Goal: Task Accomplishment & Management: Use online tool/utility

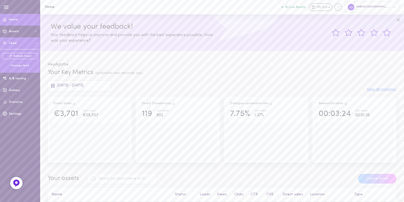
click at [16, 65] on div "Manage feed" at bounding box center [20, 66] width 35 height 4
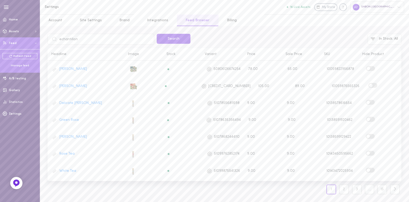
type input "echantillon"
click at [157, 34] on button "Search" at bounding box center [174, 39] width 34 height 10
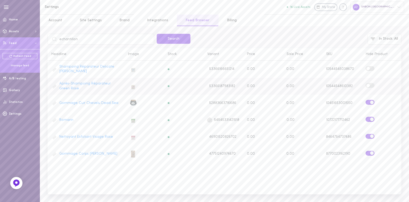
click at [366, 85] on span at bounding box center [368, 86] width 4 height 4
click at [0, 0] on input "checkbox" at bounding box center [0, 0] width 0 height 0
click at [371, 69] on label at bounding box center [369, 68] width 9 height 5
click at [0, 0] on input "checkbox" at bounding box center [0, 0] width 0 height 0
click at [88, 37] on input "echantillon" at bounding box center [101, 39] width 107 height 11
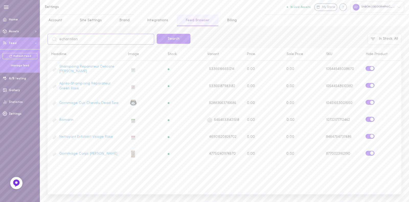
click at [88, 37] on input "echantillon" at bounding box center [101, 39] width 107 height 11
type input "f"
type input "geraniul"
click button "Search" at bounding box center [174, 39] width 34 height 10
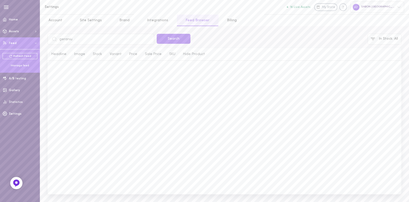
type input "geranium"
click button "Search" at bounding box center [174, 39] width 34 height 10
click at [82, 37] on input "geranium" at bounding box center [101, 39] width 107 height 11
type input "me,nthe"
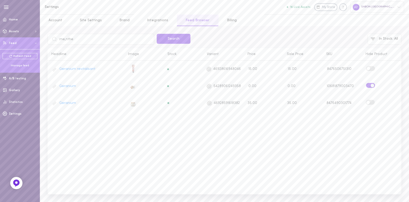
click at [157, 34] on button "Search" at bounding box center [174, 39] width 34 height 10
type input "menthe"
click button "Search" at bounding box center [174, 39] width 34 height 10
click at [96, 39] on input "menthe" at bounding box center [101, 39] width 107 height 11
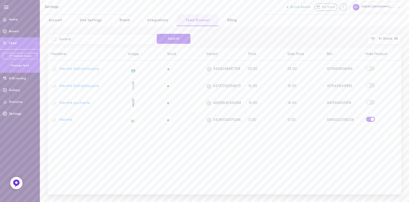
type input "lavande"
click button "Search" at bounding box center [174, 39] width 34 height 10
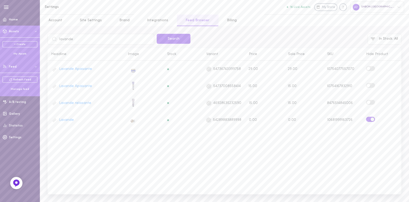
click at [16, 52] on div "My Assets" at bounding box center [20, 54] width 35 height 4
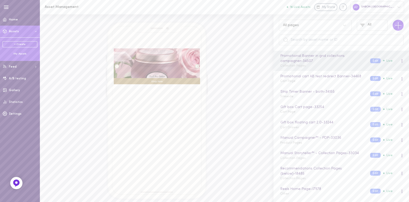
click at [315, 20] on div "All pages" at bounding box center [315, 25] width 73 height 11
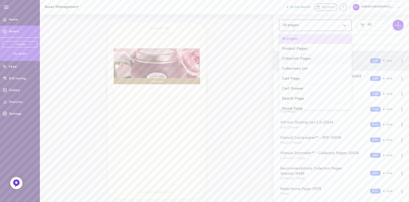
click at [315, 61] on div "Collection Pages" at bounding box center [315, 59] width 73 height 10
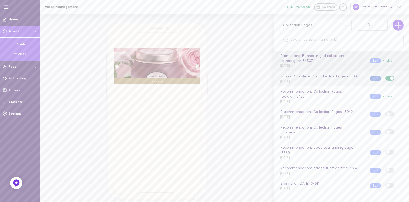
click at [370, 80] on button "Edit" at bounding box center [375, 78] width 10 height 5
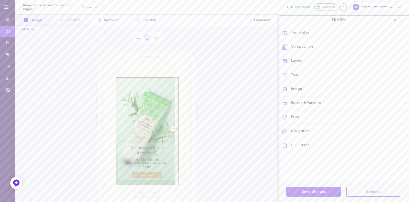
click at [78, 22] on button "2 Content" at bounding box center [70, 20] width 38 height 11
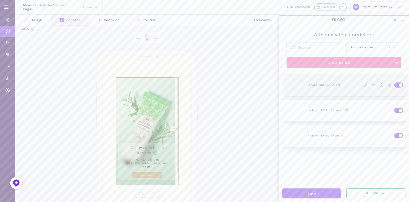
click at [363, 86] on icon at bounding box center [364, 84] width 3 height 3
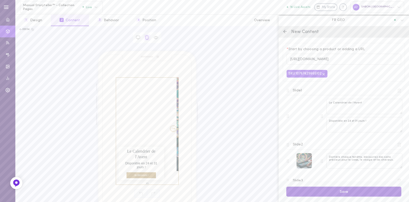
click at [344, 192] on button "Save" at bounding box center [343, 191] width 115 height 10
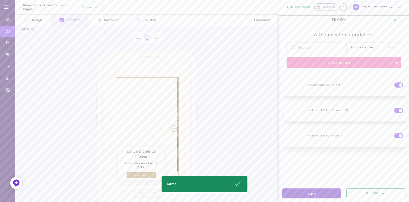
click at [313, 194] on button "Save" at bounding box center [311, 193] width 59 height 10
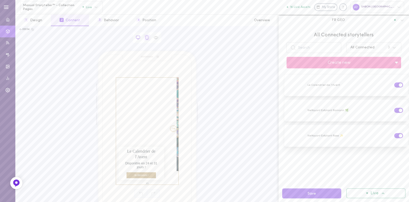
click at [136, 37] on icon at bounding box center [138, 37] width 5 height 5
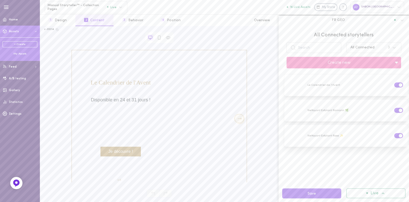
click at [14, 54] on div "My Assets" at bounding box center [20, 54] width 35 height 4
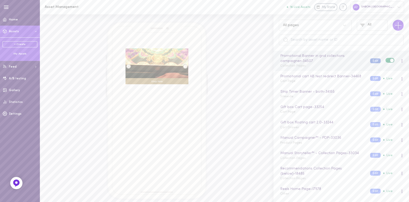
click at [372, 61] on button "Edit" at bounding box center [375, 60] width 10 height 5
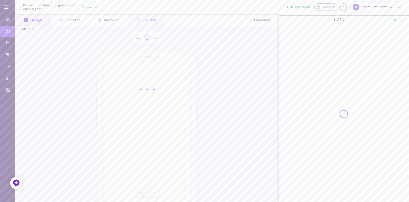
click at [143, 23] on button "4 Position" at bounding box center [146, 20] width 37 height 11
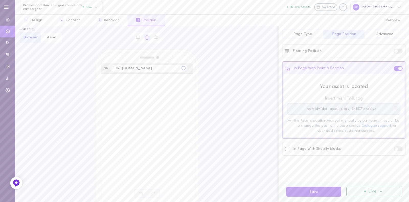
click at [381, 35] on span "Advanced" at bounding box center [384, 34] width 17 height 4
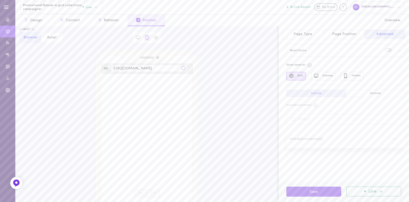
click at [361, 91] on button "Exclude" at bounding box center [376, 92] width 60 height 7
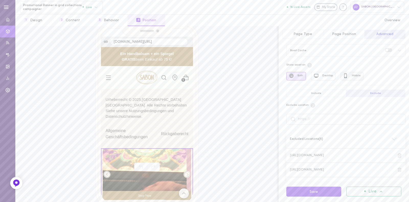
click at [356, 76] on button "Mobile" at bounding box center [351, 76] width 23 height 9
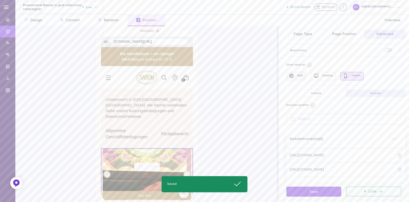
click at [295, 78] on button "Both" at bounding box center [296, 76] width 20 height 9
click at [315, 190] on button "Save" at bounding box center [313, 191] width 55 height 10
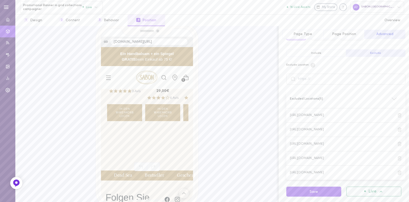
scroll to position [1110, 0]
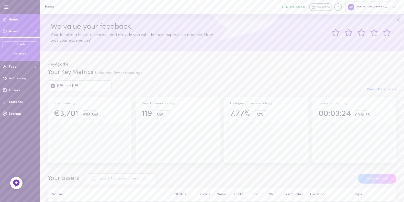
click at [19, 54] on div "My Assets" at bounding box center [20, 54] width 35 height 4
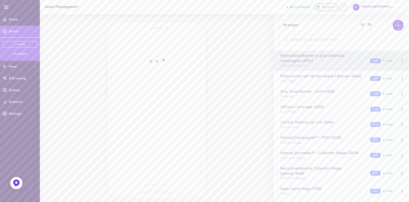
click at [310, 28] on div "All pages" at bounding box center [315, 25] width 73 height 11
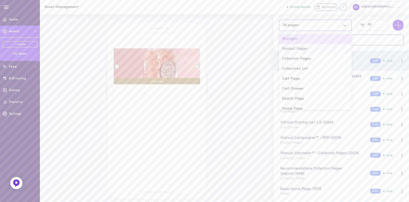
click at [365, 45] on input "text" at bounding box center [341, 39] width 125 height 11
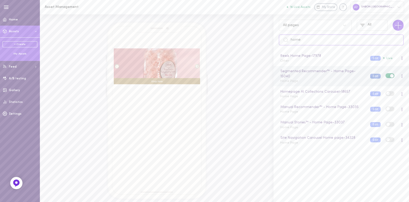
type input "home"
click at [370, 76] on button "Edit" at bounding box center [375, 76] width 10 height 5
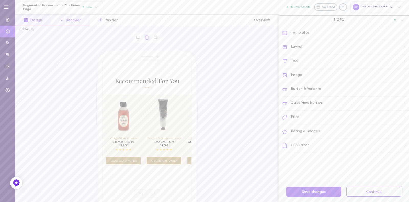
click at [66, 21] on button "2 Behavior" at bounding box center [70, 20] width 39 height 11
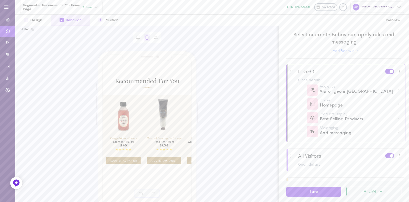
click at [318, 164] on div "Open details" at bounding box center [349, 165] width 103 height 4
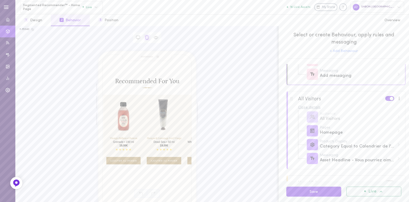
scroll to position [59, 0]
click at [351, 162] on div "Messaging Asset Headline - Vous pourriez aimer" at bounding box center [349, 157] width 103 height 14
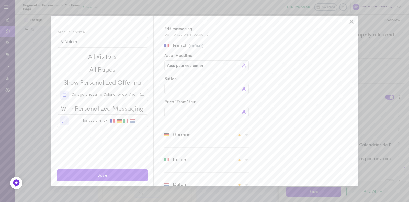
scroll to position [24, 0]
click at [231, 142] on div "Italian" at bounding box center [206, 135] width 84 height 17
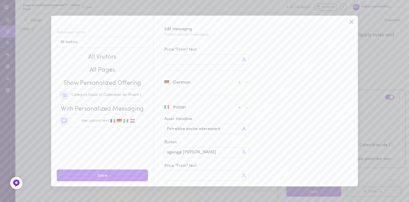
scroll to position [55, 0]
click at [351, 21] on icon at bounding box center [352, 22] width 8 height 8
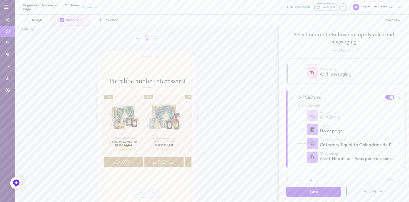
scroll to position [0, 0]
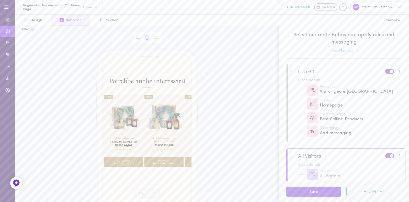
click at [385, 75] on div at bounding box center [345, 78] width 119 height 28
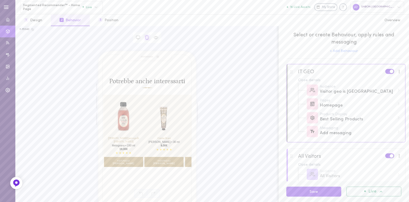
click at [390, 72] on span at bounding box center [392, 72] width 4 height 4
click at [0, 0] on input "checkbox" at bounding box center [0, 0] width 0 height 0
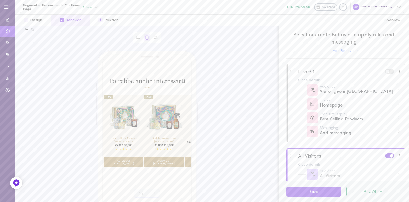
click at [385, 73] on label at bounding box center [389, 71] width 9 height 5
click at [0, 0] on input "checkbox" at bounding box center [0, 0] width 0 height 0
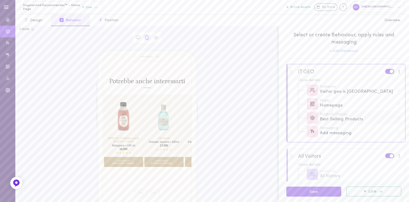
click at [348, 122] on div "Best Selling Products" at bounding box center [357, 119] width 75 height 6
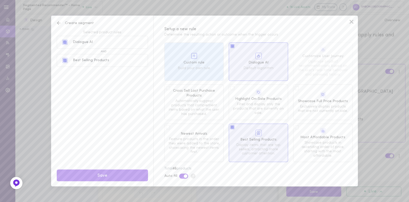
click at [203, 58] on div at bounding box center [194, 56] width 52 height 7
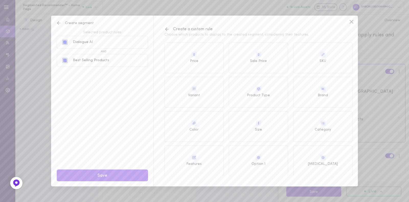
click at [313, 126] on div at bounding box center [322, 123] width 59 height 7
click at [252, 47] on div "Select value" at bounding box center [285, 47] width 109 height 11
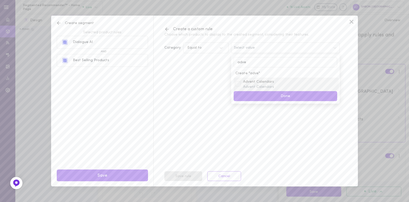
type input "adve"
click at [244, 80] on span "Advent Calendars" at bounding box center [290, 81] width 94 height 5
click at [259, 97] on button "Done" at bounding box center [285, 96] width 103 height 10
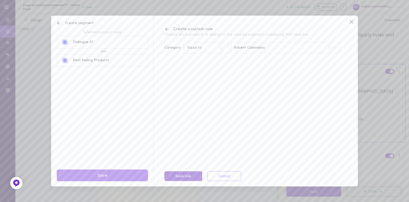
click at [176, 178] on button "Save rule" at bounding box center [183, 176] width 38 height 10
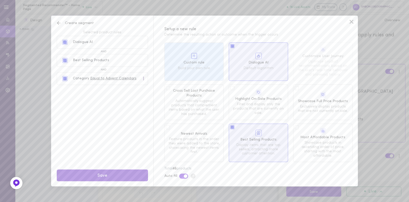
click at [119, 177] on button "Save" at bounding box center [102, 175] width 91 height 12
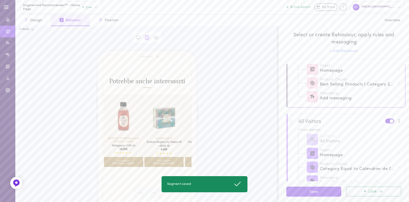
scroll to position [41, 0]
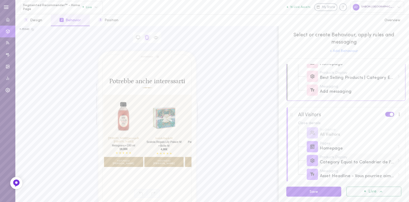
click at [358, 163] on div "Category Equal to Calendrier de l'Avent (607683379534), Calendrier de l'Avent (…" at bounding box center [357, 162] width 75 height 6
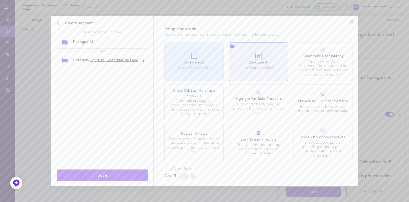
click at [143, 62] on div at bounding box center [143, 60] width 1 height 4
click at [133, 71] on div "Edit" at bounding box center [132, 70] width 25 height 11
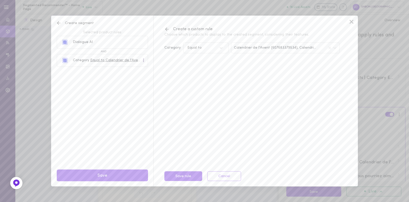
click at [333, 49] on icon at bounding box center [335, 48] width 4 height 4
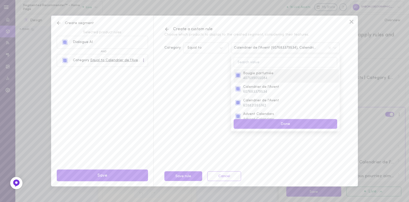
click at [249, 82] on div "Bougie parfumée 407599055084" at bounding box center [286, 76] width 105 height 14
click at [249, 85] on span "Calendrier de l'Avent" at bounding box center [290, 86] width 94 height 5
click at [249, 97] on div "Calendrier de l'Avent 628821393742" at bounding box center [286, 103] width 105 height 14
click at [250, 114] on span "Advent Calendars" at bounding box center [290, 113] width 94 height 5
click at [252, 61] on input at bounding box center [285, 62] width 103 height 10
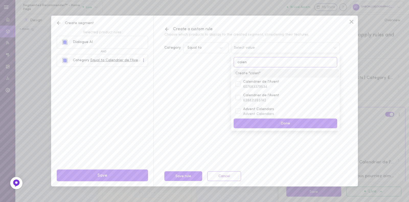
type input "calen"
click at [253, 77] on div "Create " calen "" at bounding box center [286, 73] width 105 height 9
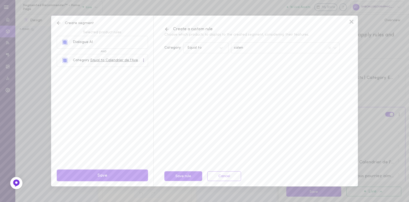
click at [255, 48] on div "calen" at bounding box center [285, 47] width 109 height 11
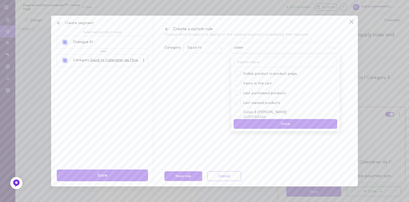
click at [251, 59] on input at bounding box center [285, 62] width 103 height 10
click at [239, 82] on div at bounding box center [238, 84] width 8 height 6
click at [242, 97] on div "Calendrier de l'Avent 628821393742" at bounding box center [290, 98] width 97 height 10
click at [238, 112] on div at bounding box center [237, 110] width 5 height 5
click at [253, 59] on input "calen" at bounding box center [285, 62] width 103 height 10
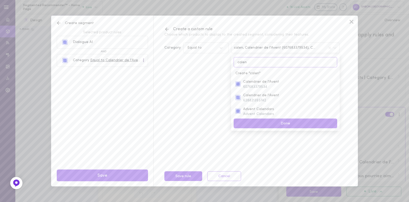
click at [253, 59] on input "calen" at bounding box center [285, 62] width 103 height 10
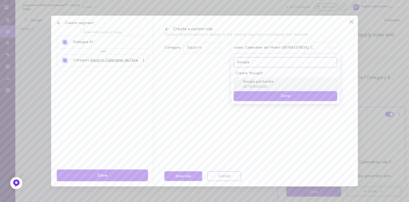
type input "bougie"
click at [250, 85] on div "Bougie parfumée 407599055084" at bounding box center [290, 84] width 97 height 10
click at [256, 94] on button "Done" at bounding box center [285, 96] width 103 height 10
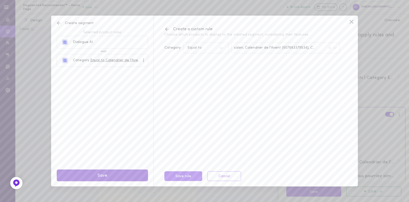
click at [104, 174] on button "Save" at bounding box center [102, 175] width 91 height 12
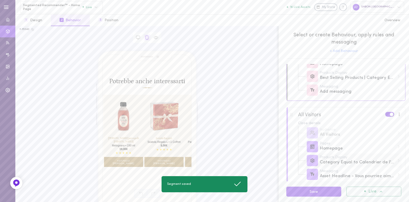
click at [341, 165] on div "Category Equal to Calendrier de l'Avent (607683379534), Calendrier de l'Avent (…" at bounding box center [357, 162] width 75 height 6
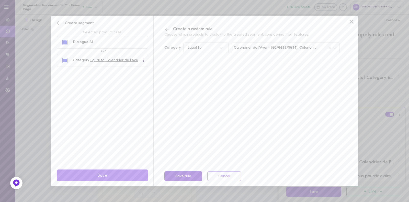
click at [176, 176] on button "Save rule" at bounding box center [183, 176] width 38 height 10
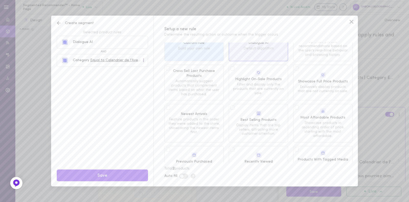
scroll to position [21, 0]
click at [233, 106] on div "Best Selling Products Display items that are top sellers, attracting more custo…" at bounding box center [258, 122] width 59 height 38
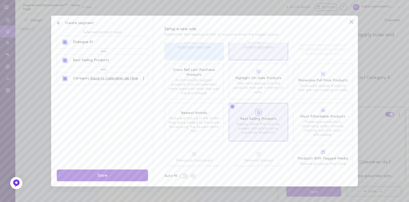
click at [102, 175] on button "Save" at bounding box center [102, 175] width 91 height 12
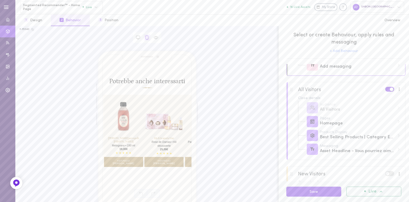
scroll to position [67, 0]
click at [332, 89] on div at bounding box center [345, 96] width 119 height 28
click at [354, 136] on div "Best Selling Products | Category Equal to Calendrier de l'Avent (607683379534),…" at bounding box center [357, 137] width 75 height 6
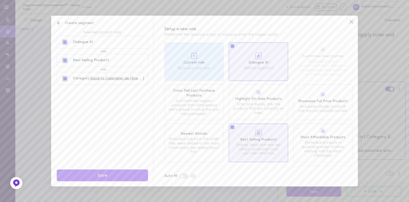
click at [145, 80] on div at bounding box center [143, 79] width 3 height 6
click at [130, 101] on div "Remove" at bounding box center [132, 100] width 25 height 11
click at [169, 135] on div "Newest Arrivals Feature products in the order they were added to the store, sho…" at bounding box center [193, 142] width 59 height 38
drag, startPoint x: 117, startPoint y: 178, endPoint x: 134, endPoint y: 169, distance: 19.2
click at [134, 169] on button "Save" at bounding box center [102, 175] width 91 height 12
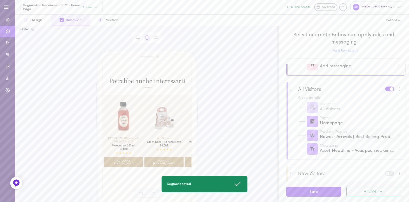
click at [353, 134] on div "Newest Arrivals | Best Selling Products" at bounding box center [357, 137] width 75 height 6
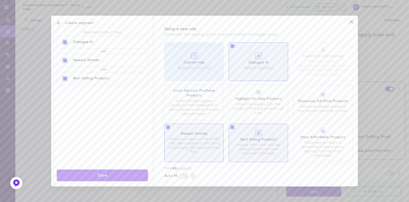
click at [142, 79] on div "Best Selling Products" at bounding box center [103, 78] width 83 height 12
click at [229, 129] on div "Best Selling Products Display items that are top sellers, attracting more custo…" at bounding box center [258, 142] width 59 height 38
click at [188, 65] on div "Custom rule Build your own rule" at bounding box center [193, 61] width 59 height 38
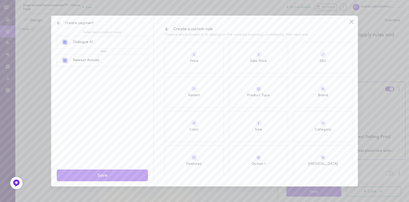
click at [297, 123] on div at bounding box center [322, 123] width 59 height 7
click at [248, 49] on span "Select value" at bounding box center [244, 48] width 21 height 4
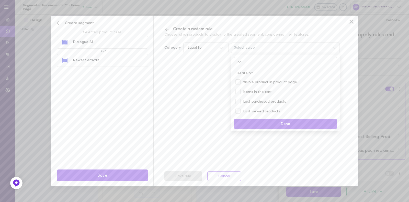
type input "cal"
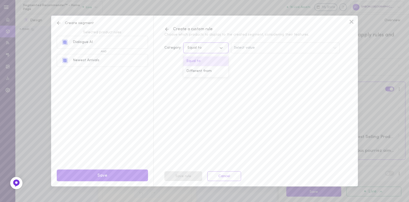
click at [194, 51] on div "Equal to" at bounding box center [205, 47] width 45 height 11
click at [246, 52] on div "Select value" at bounding box center [285, 47] width 109 height 11
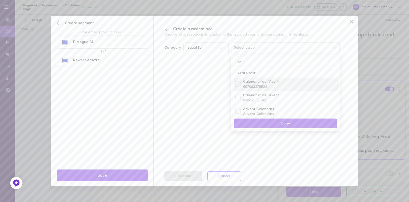
click at [263, 87] on span "607683379534" at bounding box center [255, 87] width 24 height 4
click at [261, 96] on span "Calendrier de l'Avent" at bounding box center [290, 95] width 94 height 5
click at [262, 115] on span "Advent Calendars" at bounding box center [258, 114] width 31 height 4
click at [259, 59] on input "cal" at bounding box center [285, 62] width 103 height 10
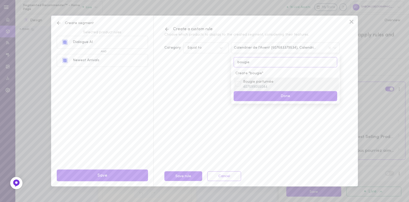
type input "bougie"
click at [257, 86] on span "407599055084" at bounding box center [255, 87] width 24 height 4
click at [261, 93] on button "Done" at bounding box center [285, 96] width 103 height 10
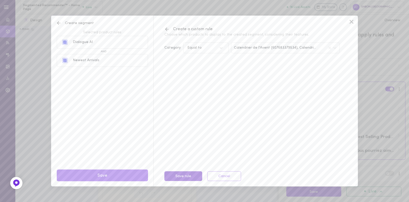
click at [181, 176] on button "Save rule" at bounding box center [183, 176] width 38 height 10
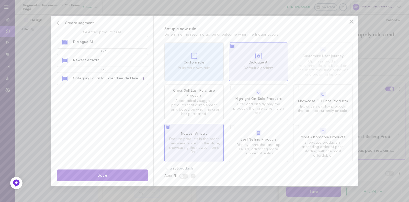
click at [125, 176] on button "Save" at bounding box center [102, 175] width 91 height 12
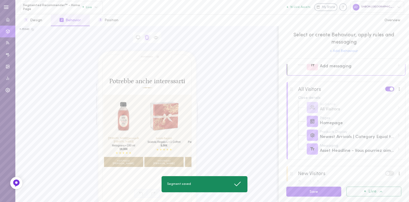
scroll to position [0, 0]
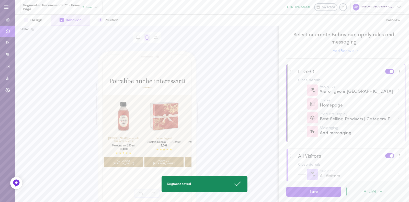
click at [356, 112] on div "Products Display Best Selling Products | Category Equal to Advent Calendars" at bounding box center [349, 118] width 103 height 14
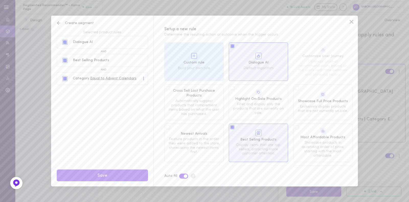
click at [129, 81] on div "Category Equal to Advent Calendars" at bounding box center [103, 78] width 83 height 12
click at [145, 78] on div "Category Equal to Advent Calendars" at bounding box center [102, 78] width 91 height 13
click at [142, 80] on div at bounding box center [143, 79] width 3 height 6
click at [137, 87] on div "Edit" at bounding box center [132, 89] width 25 height 11
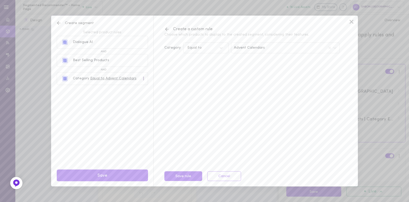
click at [272, 50] on div "Advent Calendars" at bounding box center [285, 47] width 109 height 11
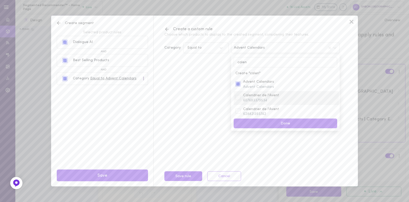
type input "calen"
click at [258, 96] on span "Calendrier de l'Avent" at bounding box center [290, 95] width 94 height 5
click at [256, 108] on span "Calendrier de l'Avent" at bounding box center [290, 109] width 94 height 5
click at [260, 123] on button "Done" at bounding box center [285, 123] width 103 height 10
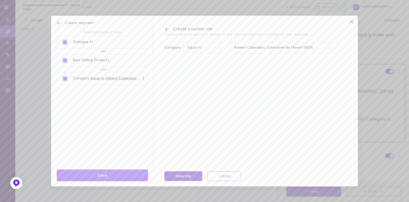
click at [188, 177] on button "Save rule" at bounding box center [183, 176] width 38 height 10
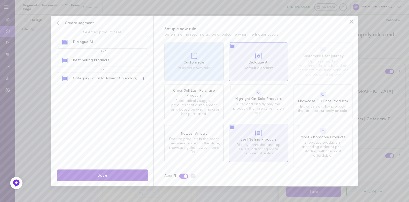
click at [124, 176] on button "Save" at bounding box center [102, 175] width 91 height 12
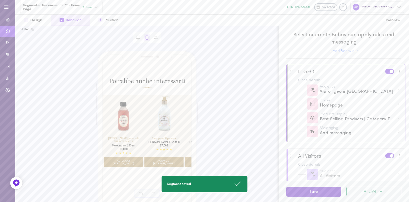
click at [311, 195] on button "Save" at bounding box center [313, 191] width 55 height 10
